Goal: Information Seeking & Learning: Learn about a topic

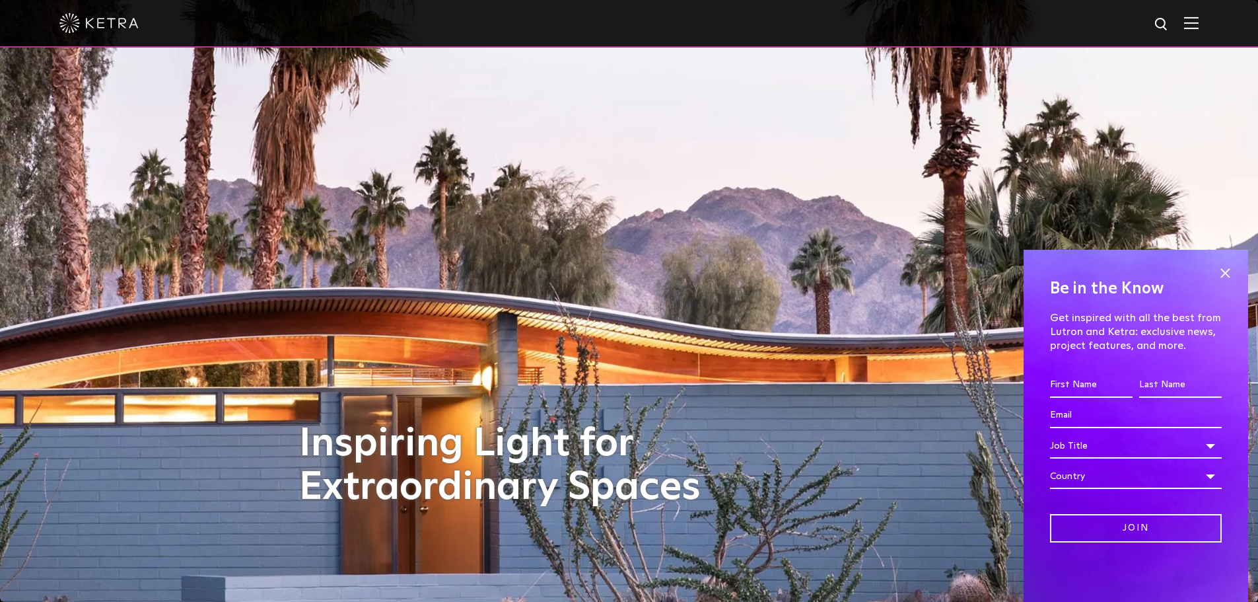
click at [1193, 21] on div at bounding box center [628, 23] width 1139 height 46
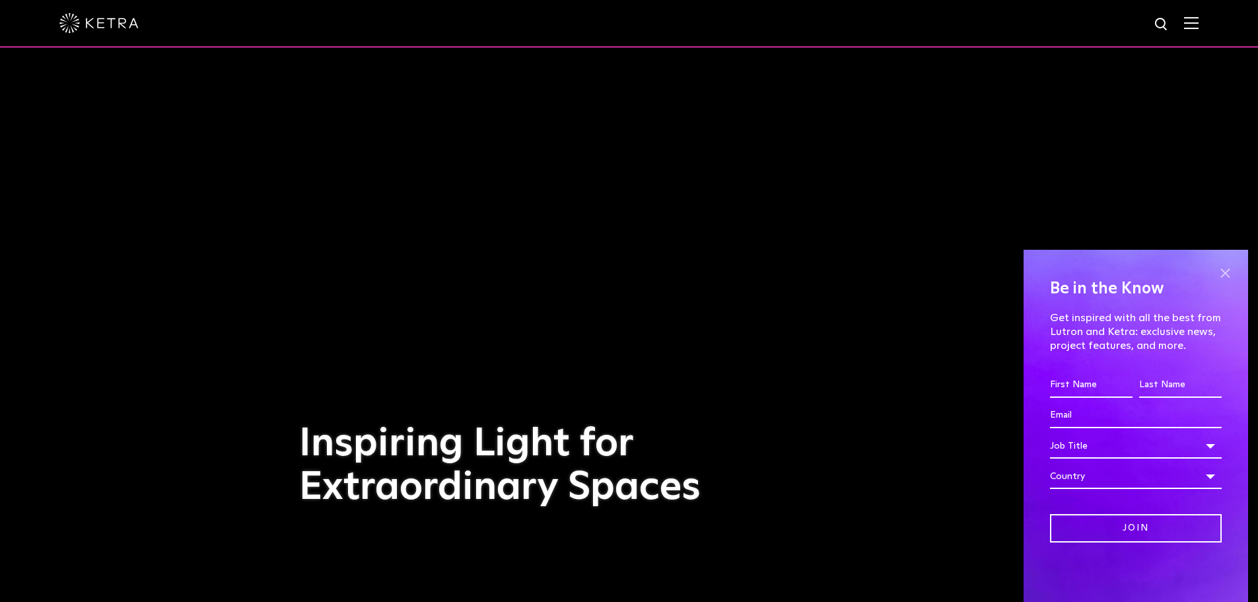
click at [1229, 271] on span at bounding box center [1225, 273] width 20 height 20
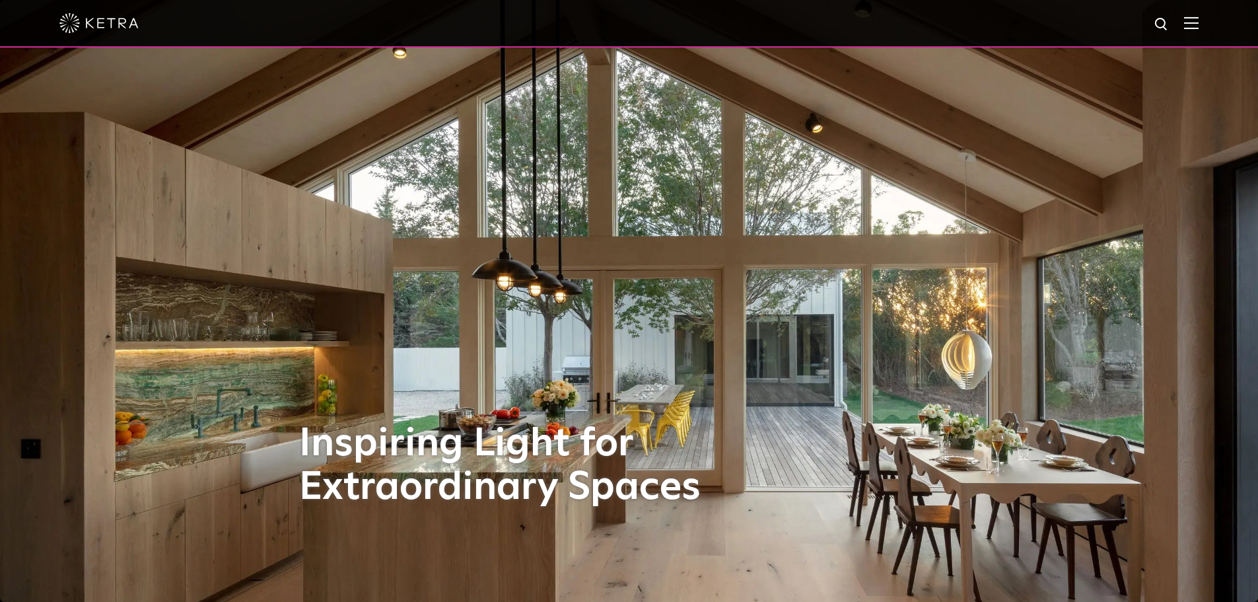
click at [1199, 30] on span at bounding box center [1191, 23] width 15 height 13
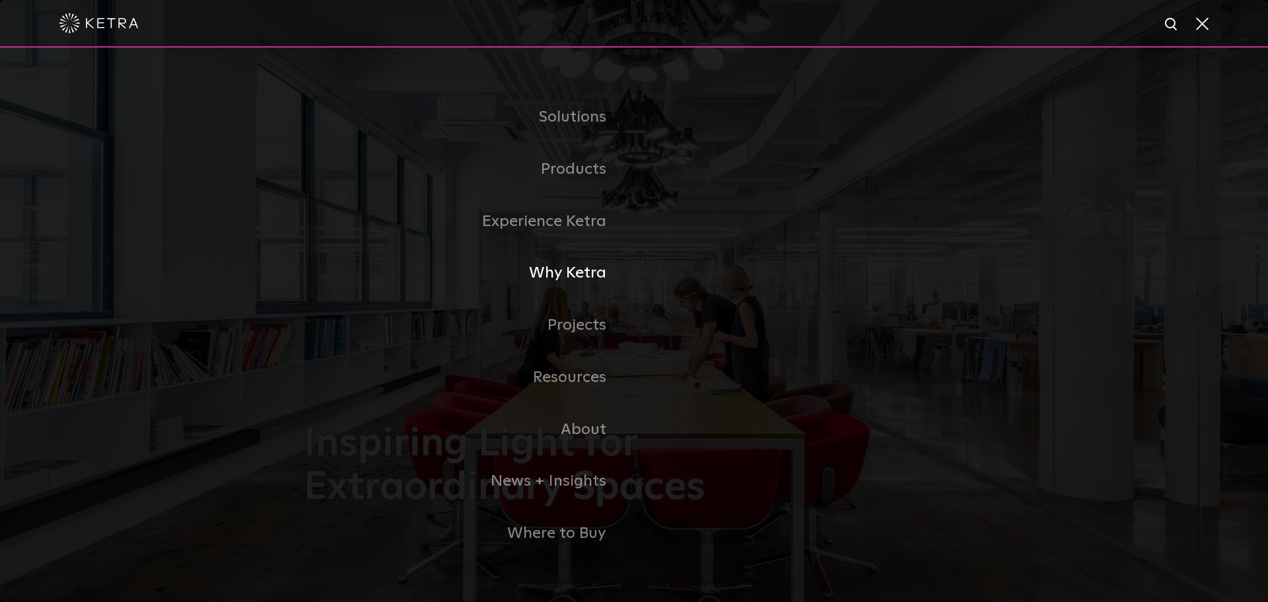
click at [596, 273] on link "Why Ketra" at bounding box center [469, 273] width 330 height 52
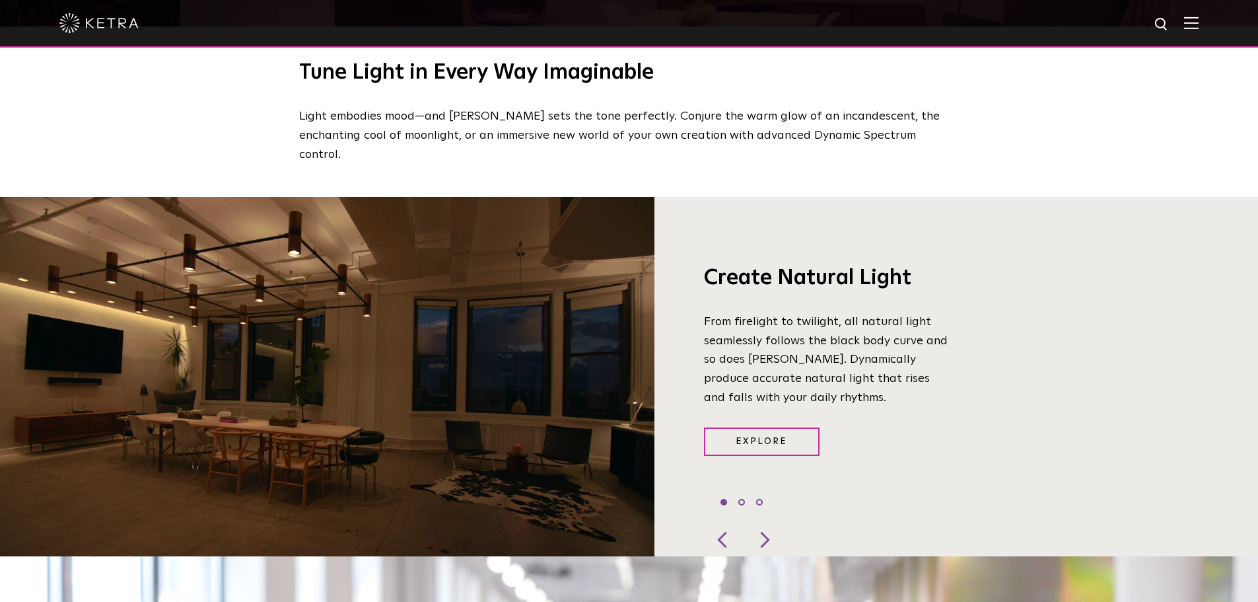
scroll to position [958, 0]
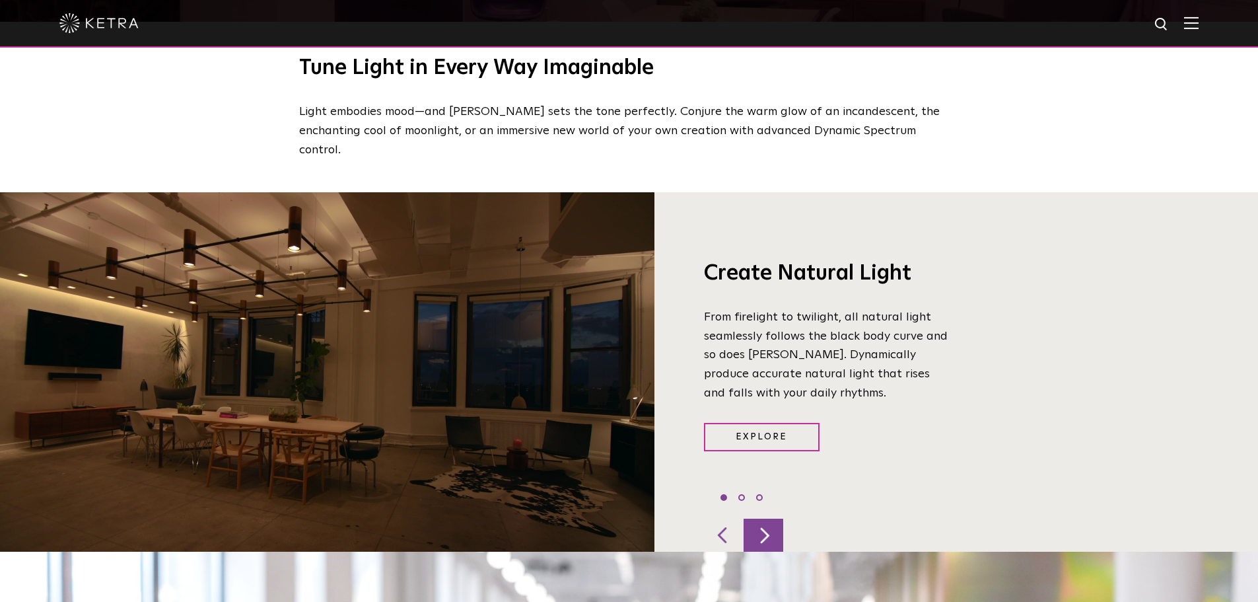
click at [765, 518] on div at bounding box center [764, 534] width 40 height 33
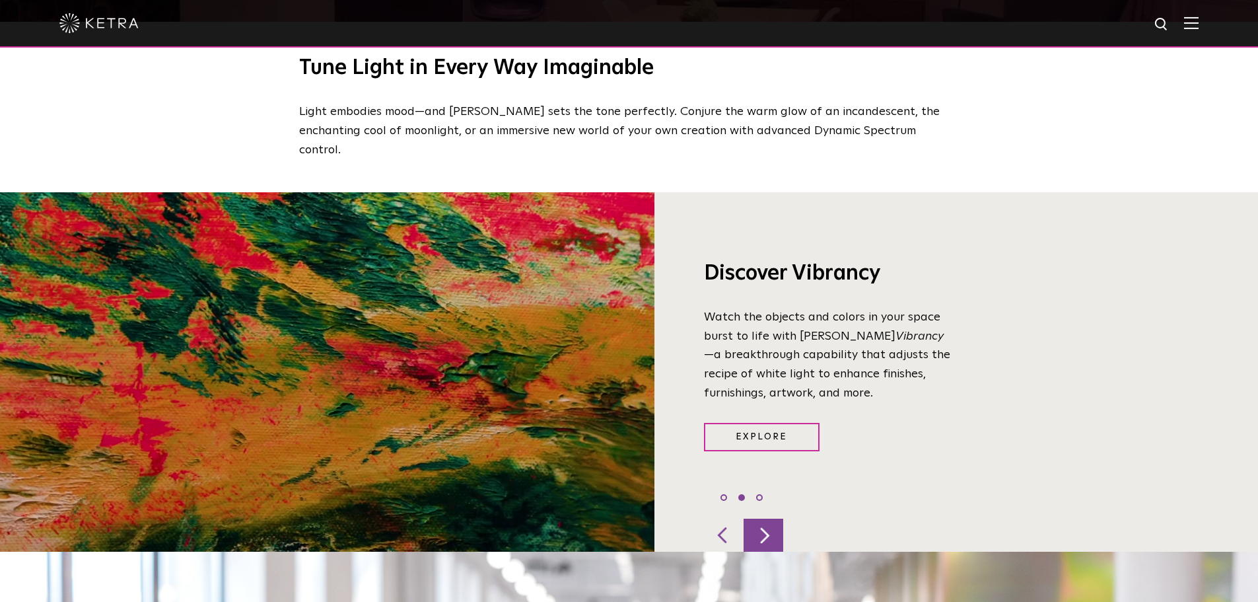
click at [765, 518] on div at bounding box center [764, 534] width 40 height 33
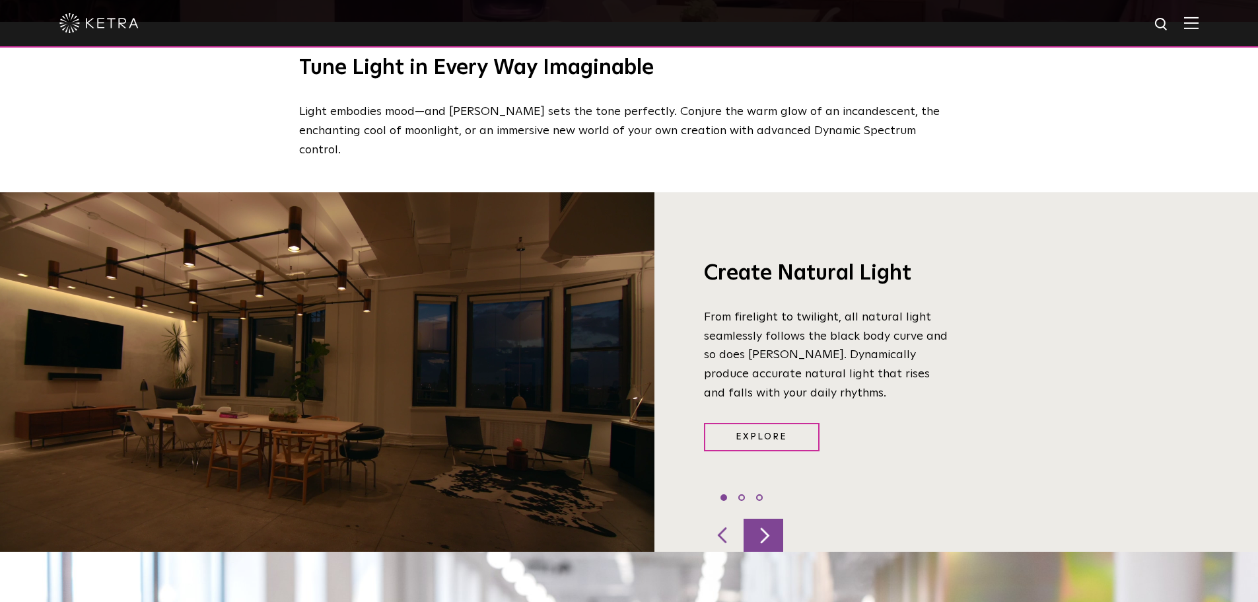
click at [759, 518] on div at bounding box center [764, 534] width 40 height 33
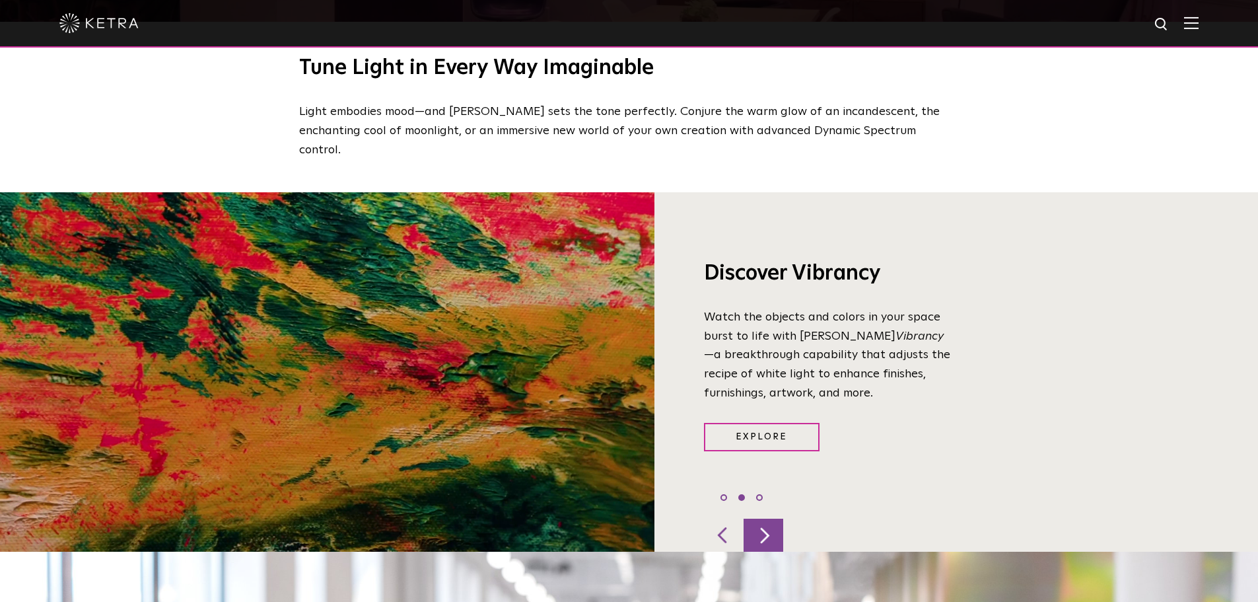
click at [757, 518] on div at bounding box center [764, 534] width 40 height 33
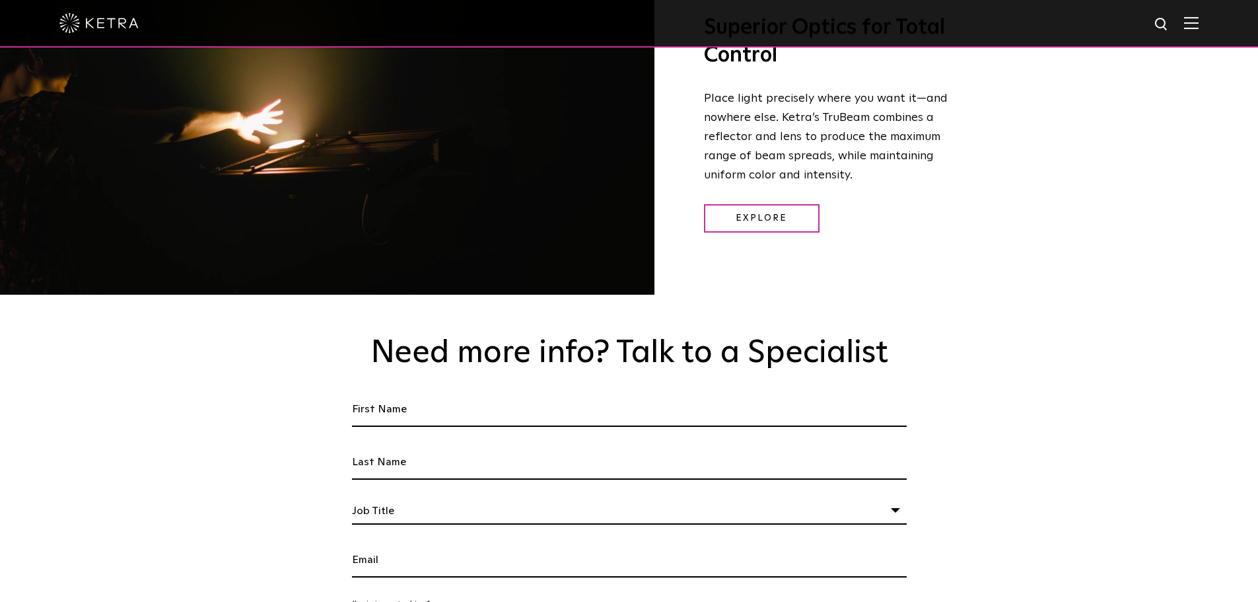
scroll to position [1755, 0]
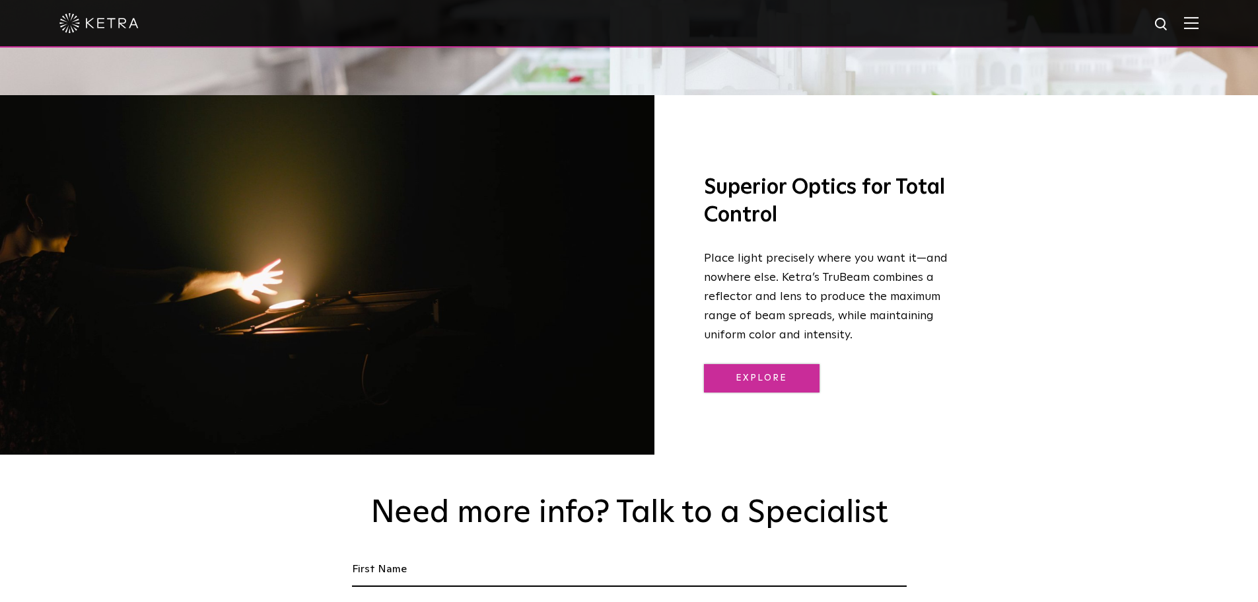
click at [789, 364] on link "Explore" at bounding box center [762, 378] width 116 height 28
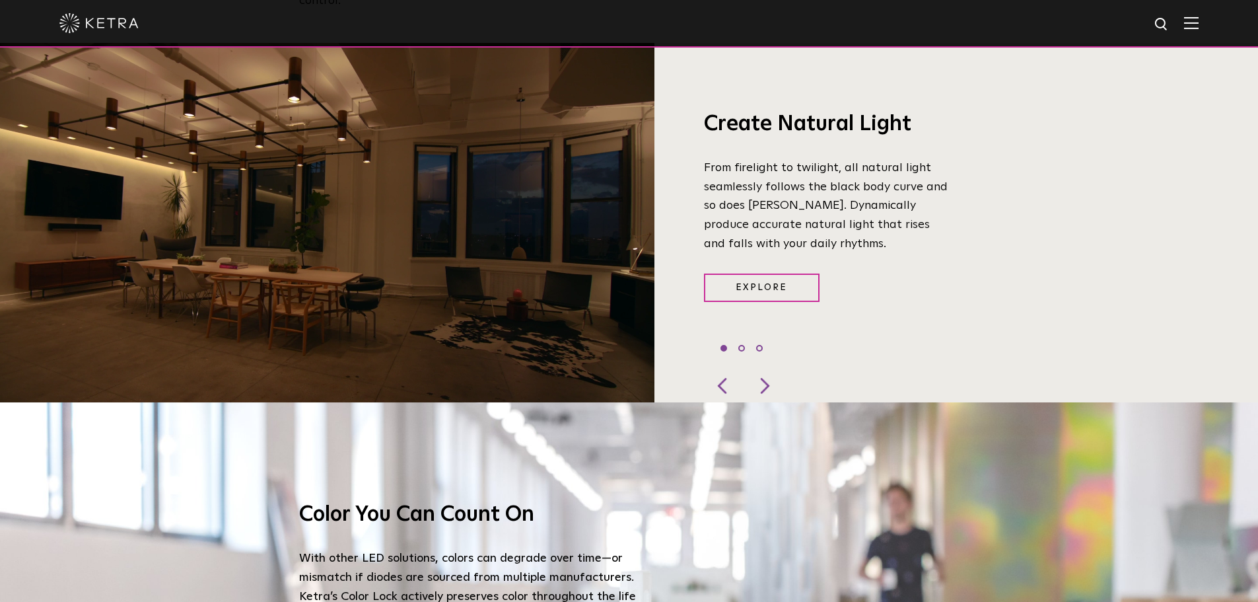
scroll to position [1117, 0]
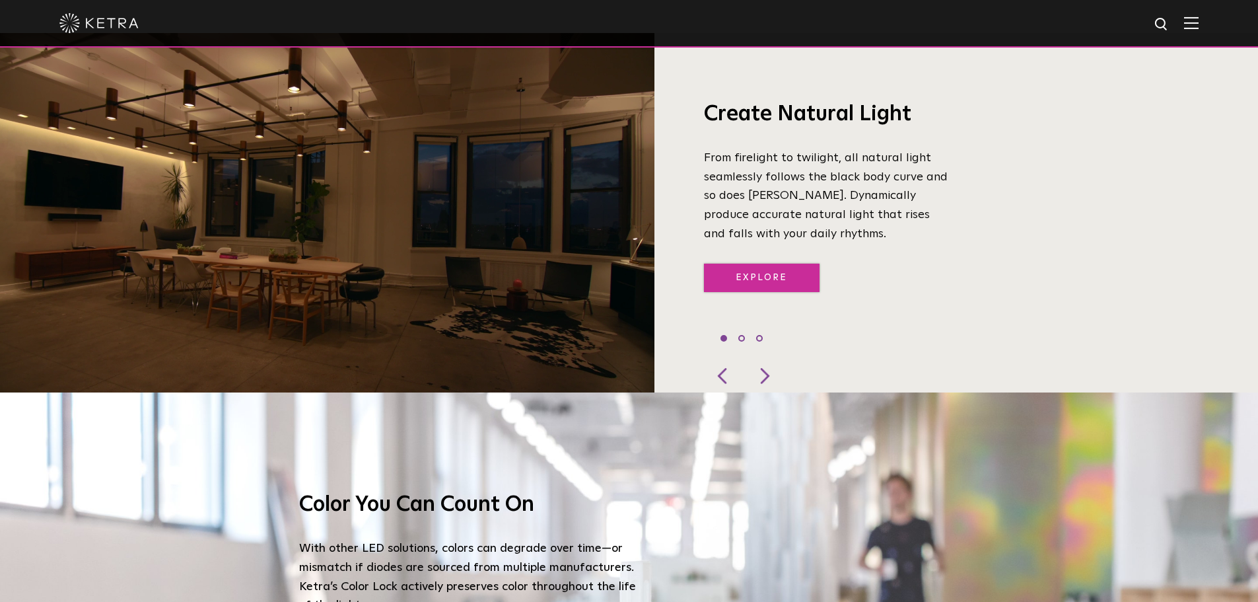
click at [744, 263] on link "Explore" at bounding box center [762, 277] width 116 height 28
